Goal: Transaction & Acquisition: Purchase product/service

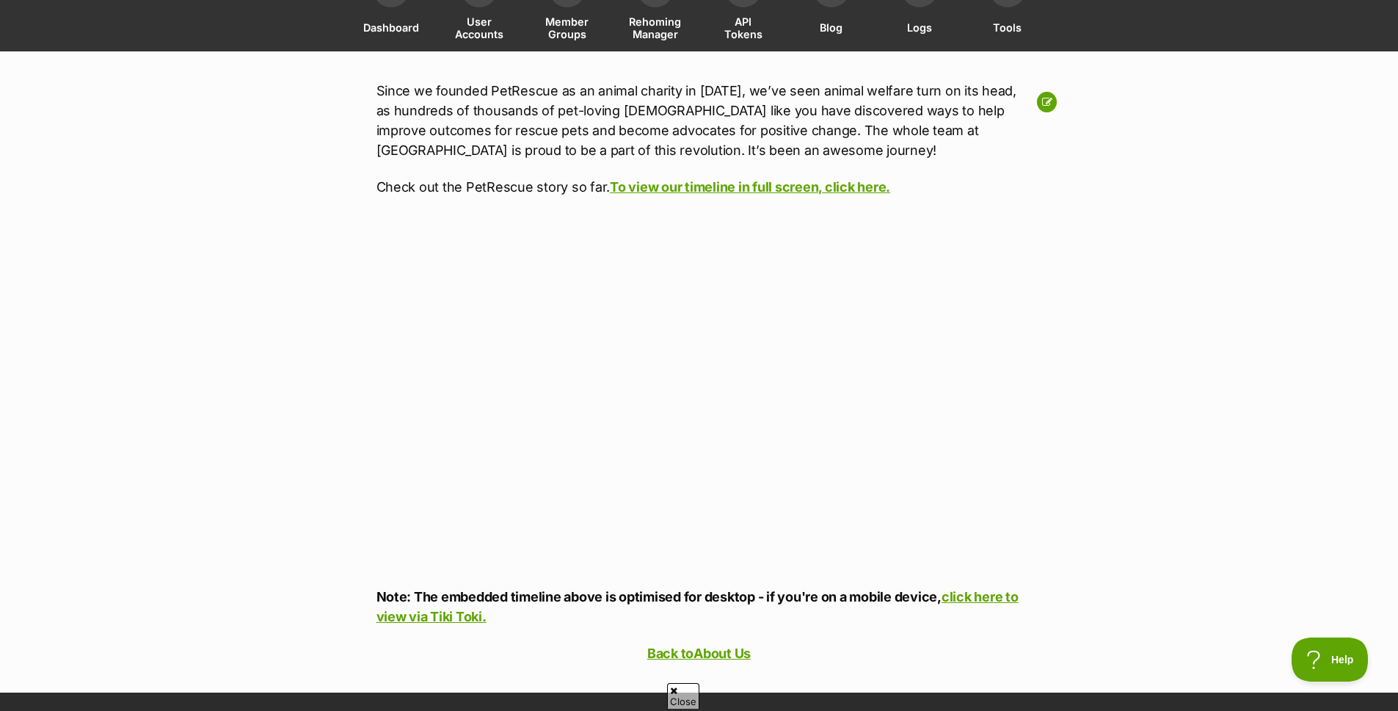
scroll to position [64, 0]
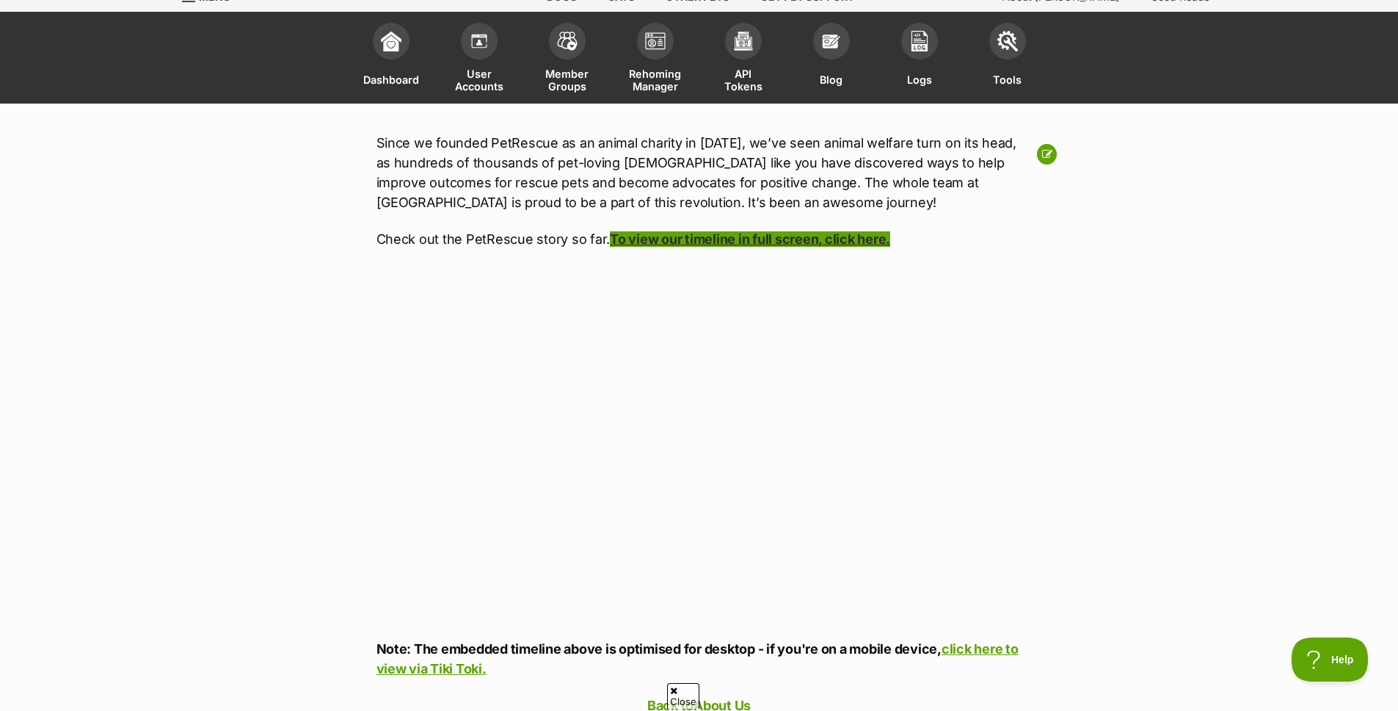
click at [796, 232] on link "To view our timeline in full screen, click here." at bounding box center [750, 238] width 280 height 15
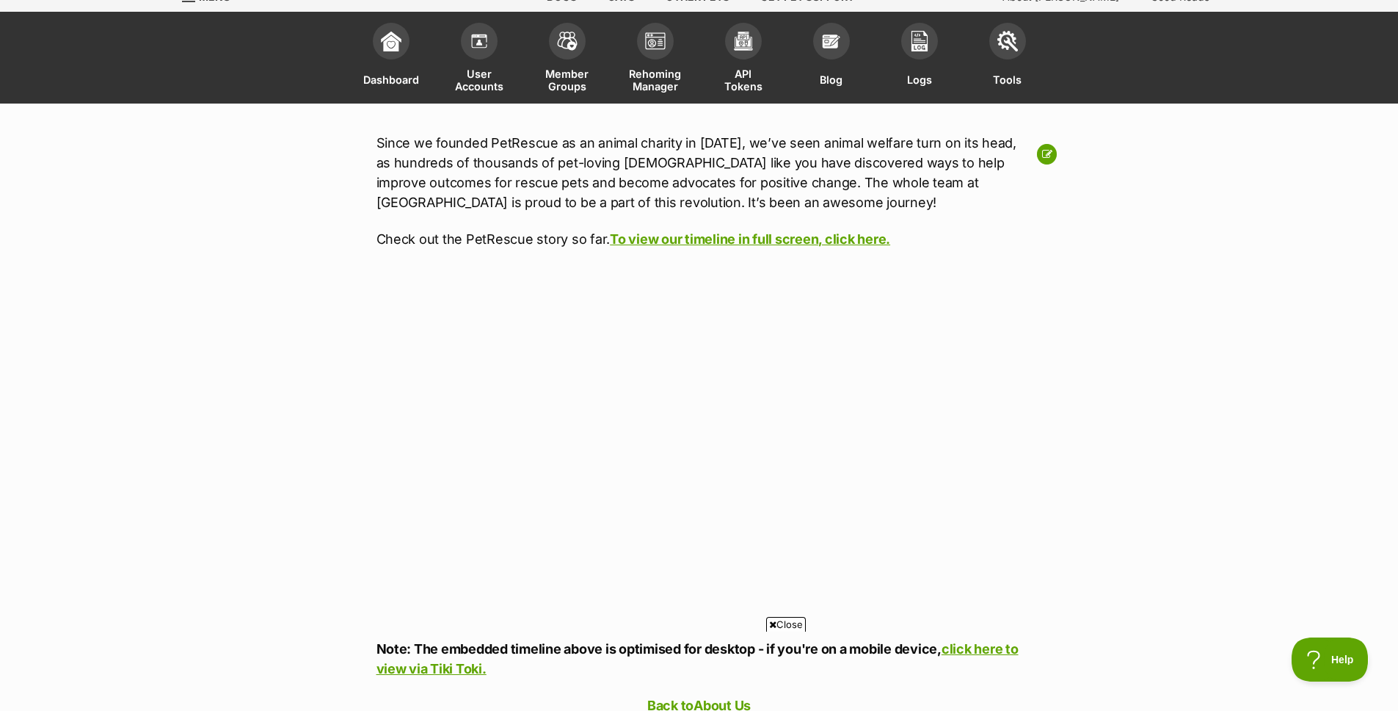
scroll to position [0, 0]
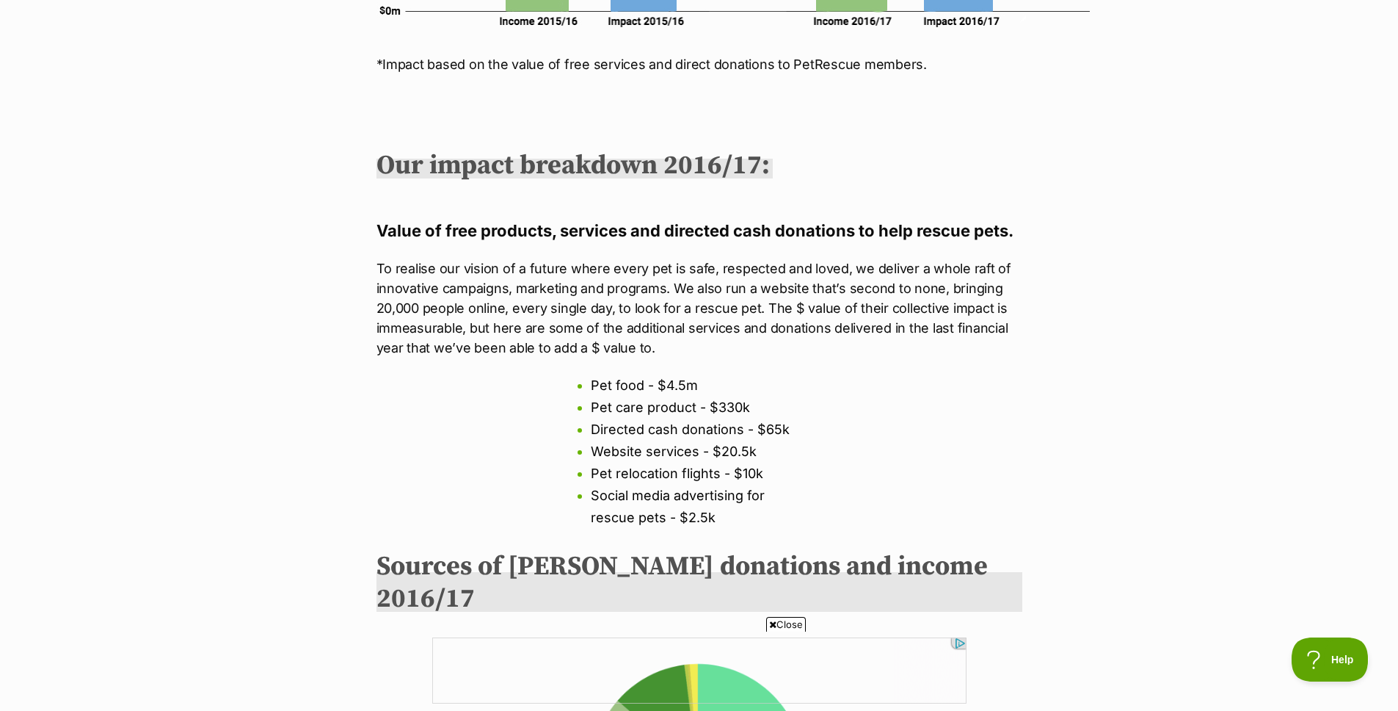
scroll to position [1619, 0]
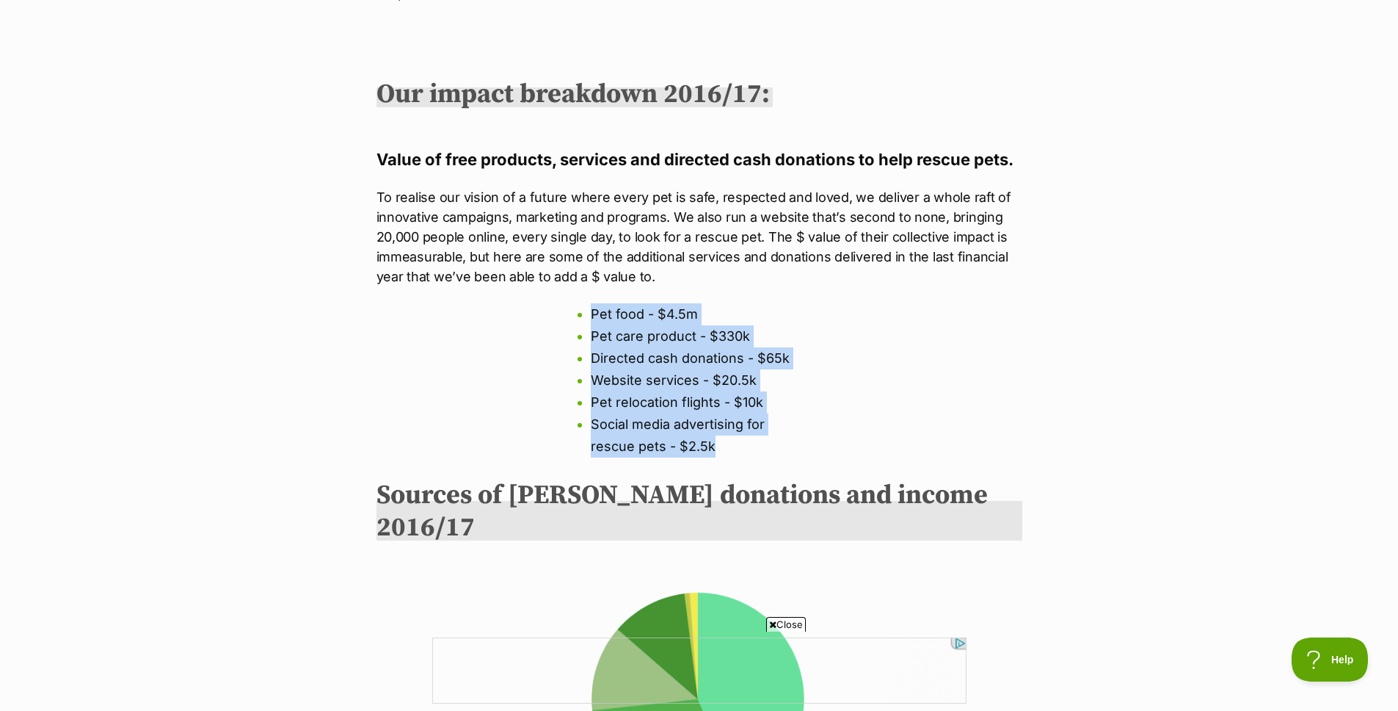
drag, startPoint x: 559, startPoint y: 317, endPoint x: 806, endPoint y: 445, distance: 278.4
click at [806, 445] on div "Donations vs Impact *Impact based on the value of free services and direct dona…" at bounding box center [700, 400] width 646 height 1418
click at [805, 440] on li "Social media advertising for rescue pets - $2.5k" at bounding box center [699, 435] width 217 height 44
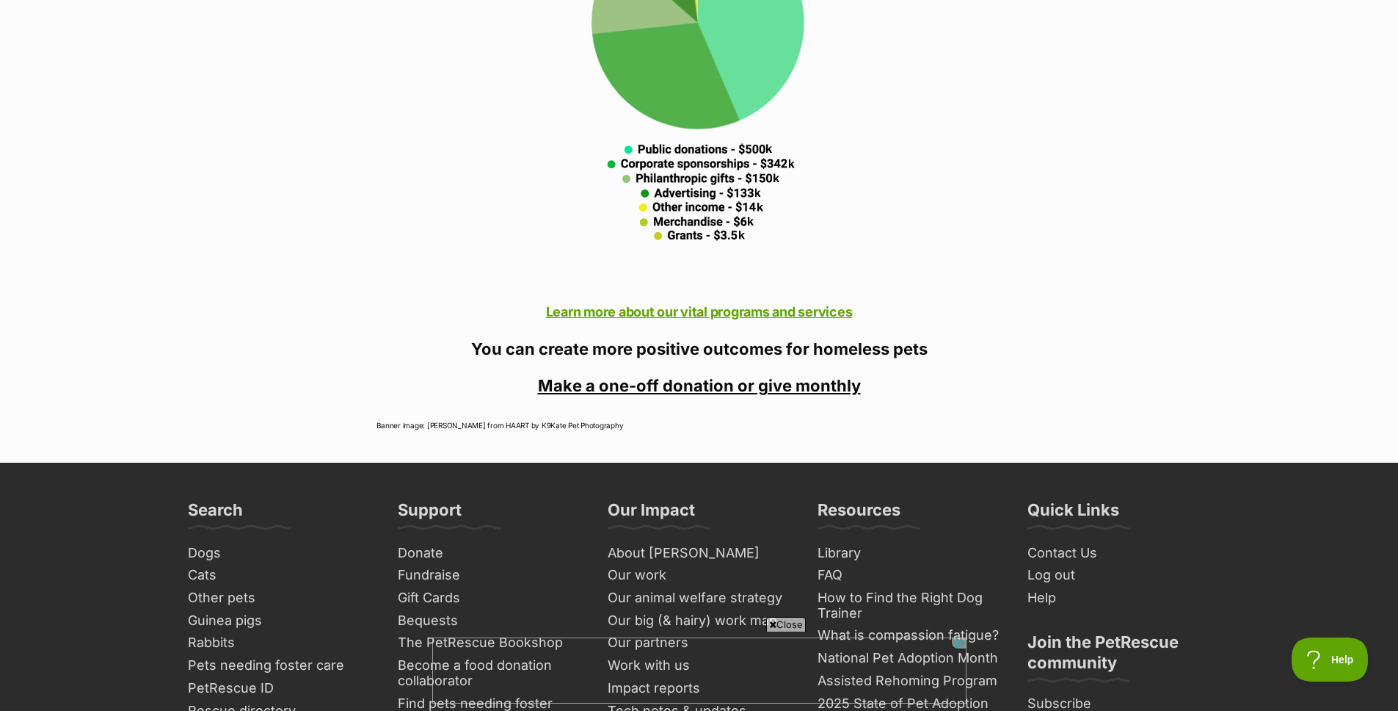
scroll to position [2108, 0]
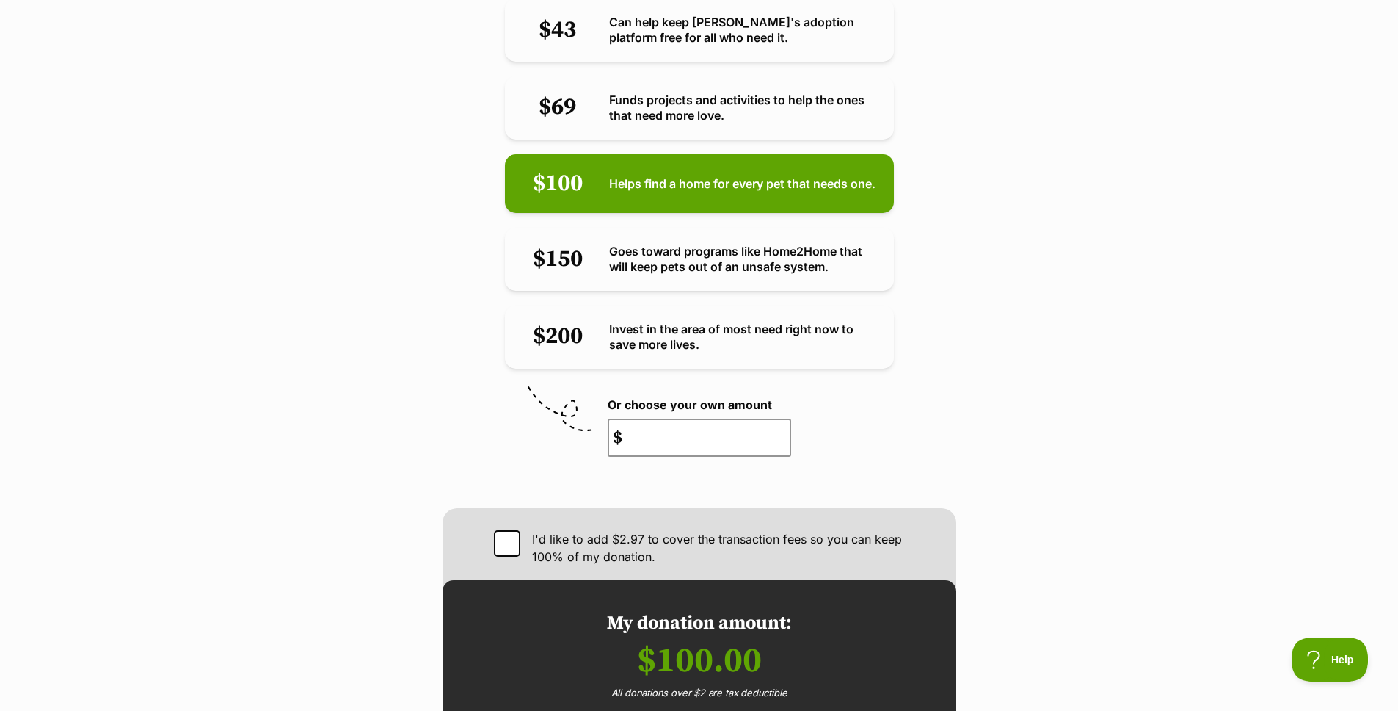
scroll to position [631, 0]
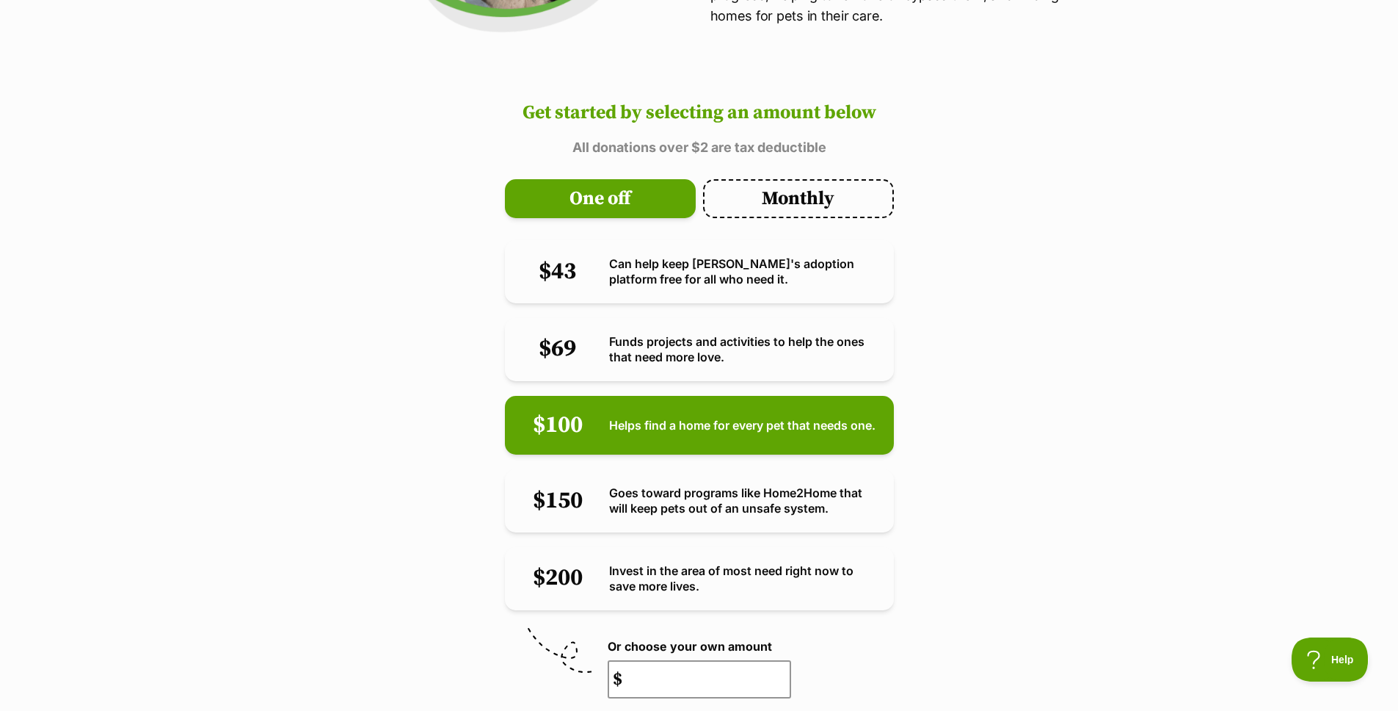
click at [783, 179] on div "Monthly" at bounding box center [798, 198] width 191 height 39
click at [713, 179] on input "Monthly" at bounding box center [708, 184] width 10 height 10
radio input "true"
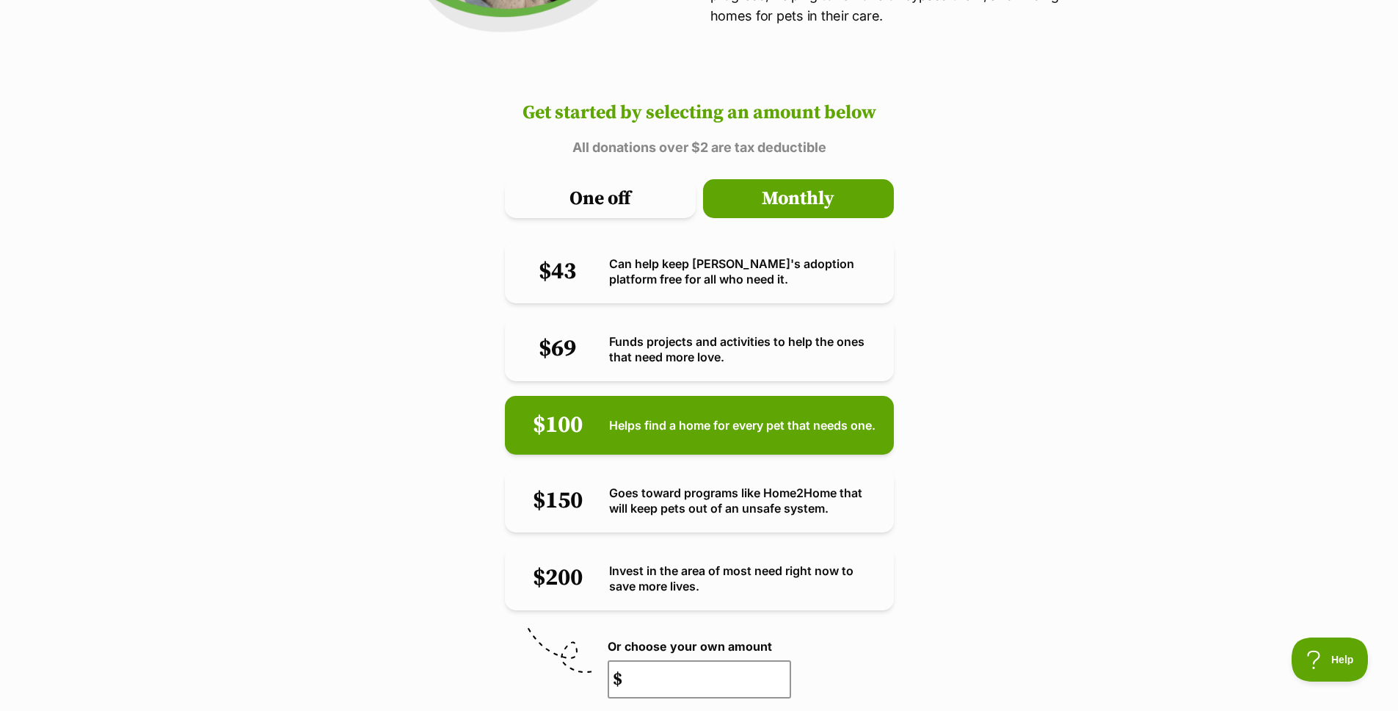
radio input "true"
click at [624, 179] on div "One off" at bounding box center [600, 198] width 191 height 39
click at [515, 179] on input "One off" at bounding box center [510, 184] width 10 height 10
radio input "true"
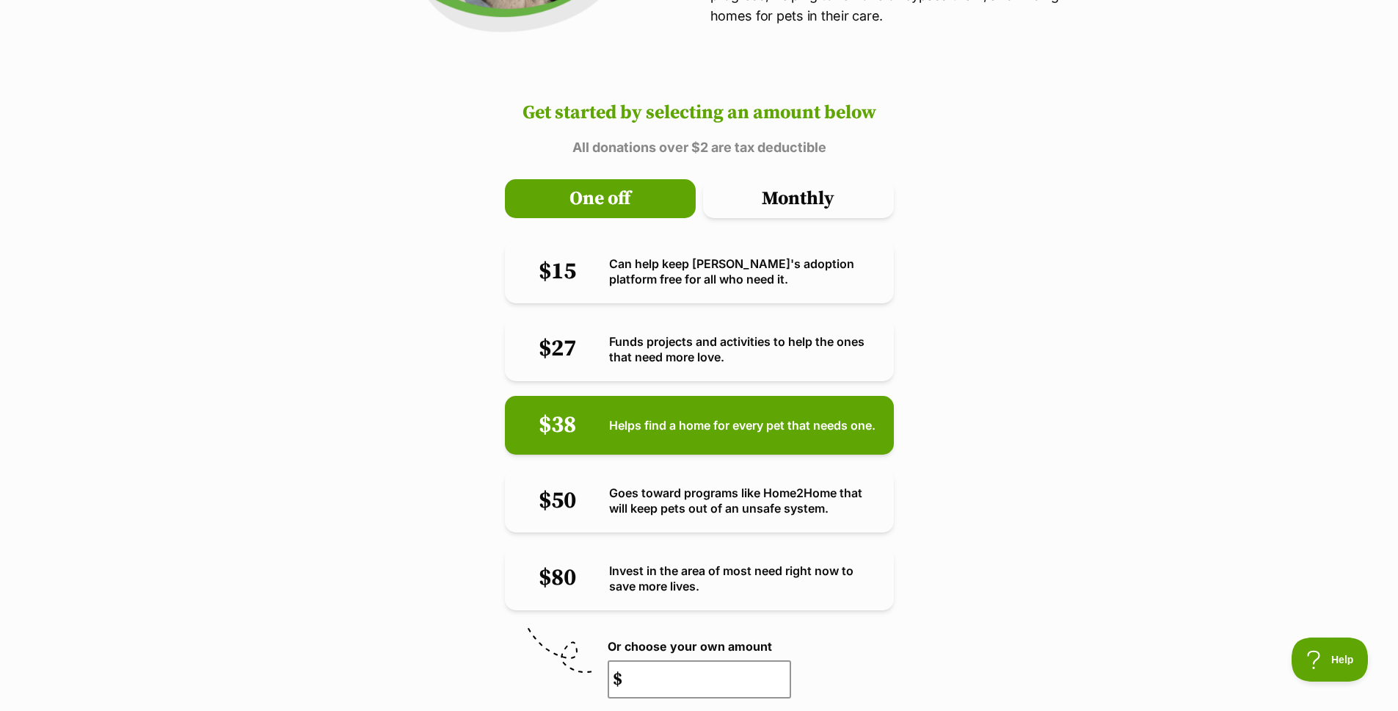
radio input "true"
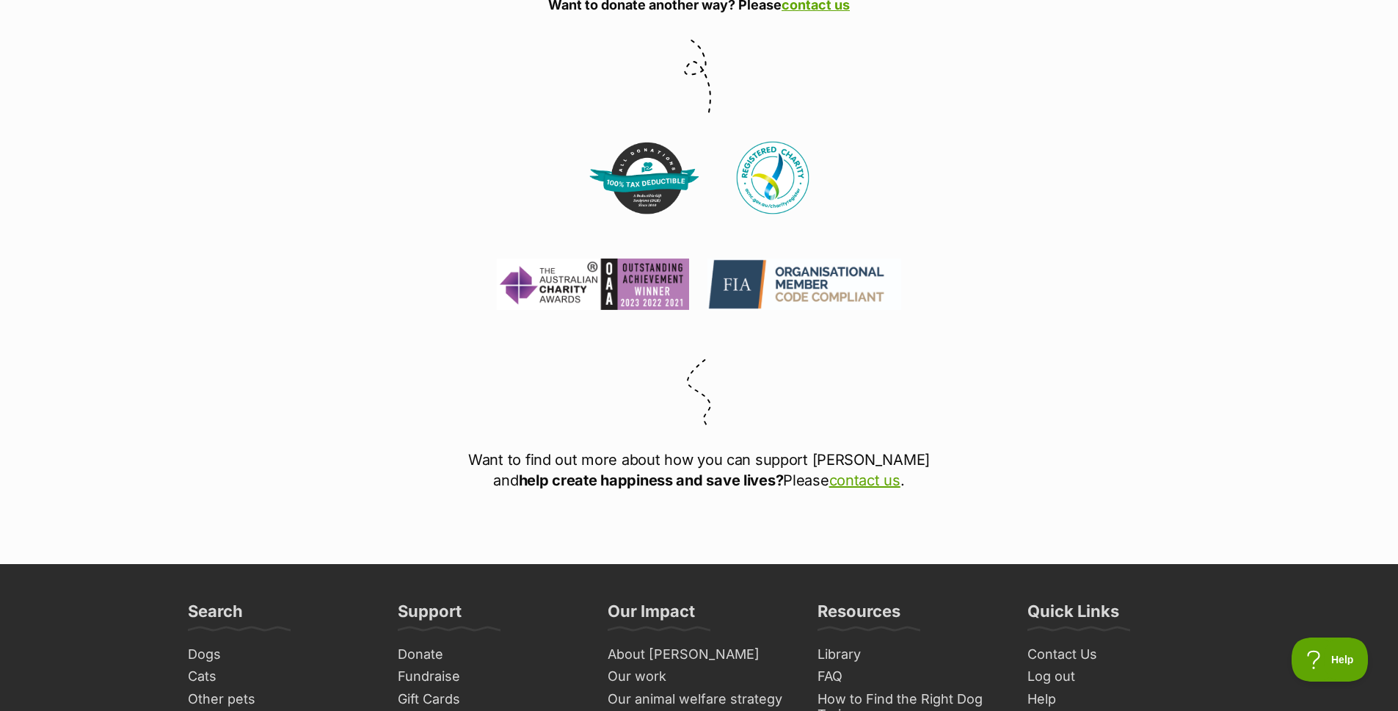
scroll to position [3161, 0]
